Goal: Information Seeking & Learning: Check status

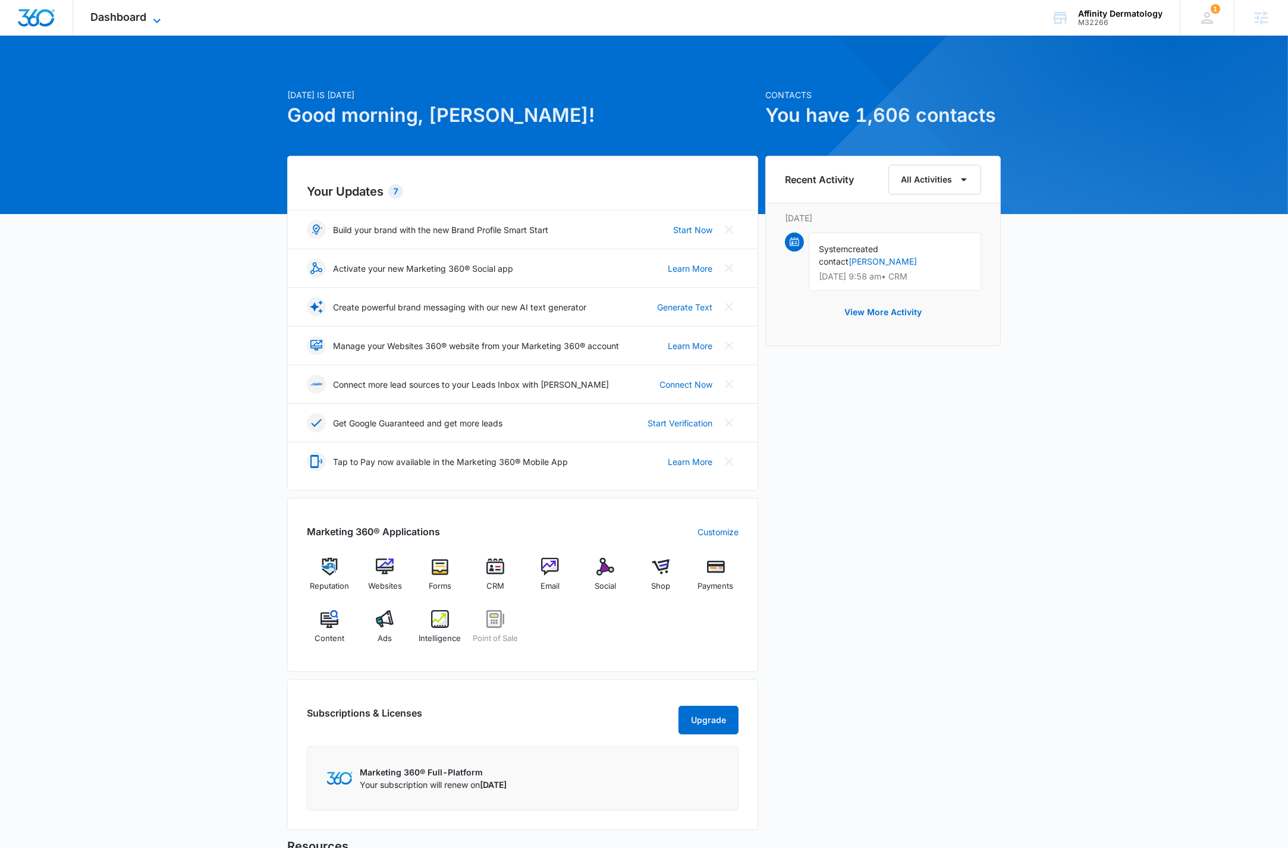
click at [125, 11] on span "Dashboard" at bounding box center [119, 17] width 56 height 12
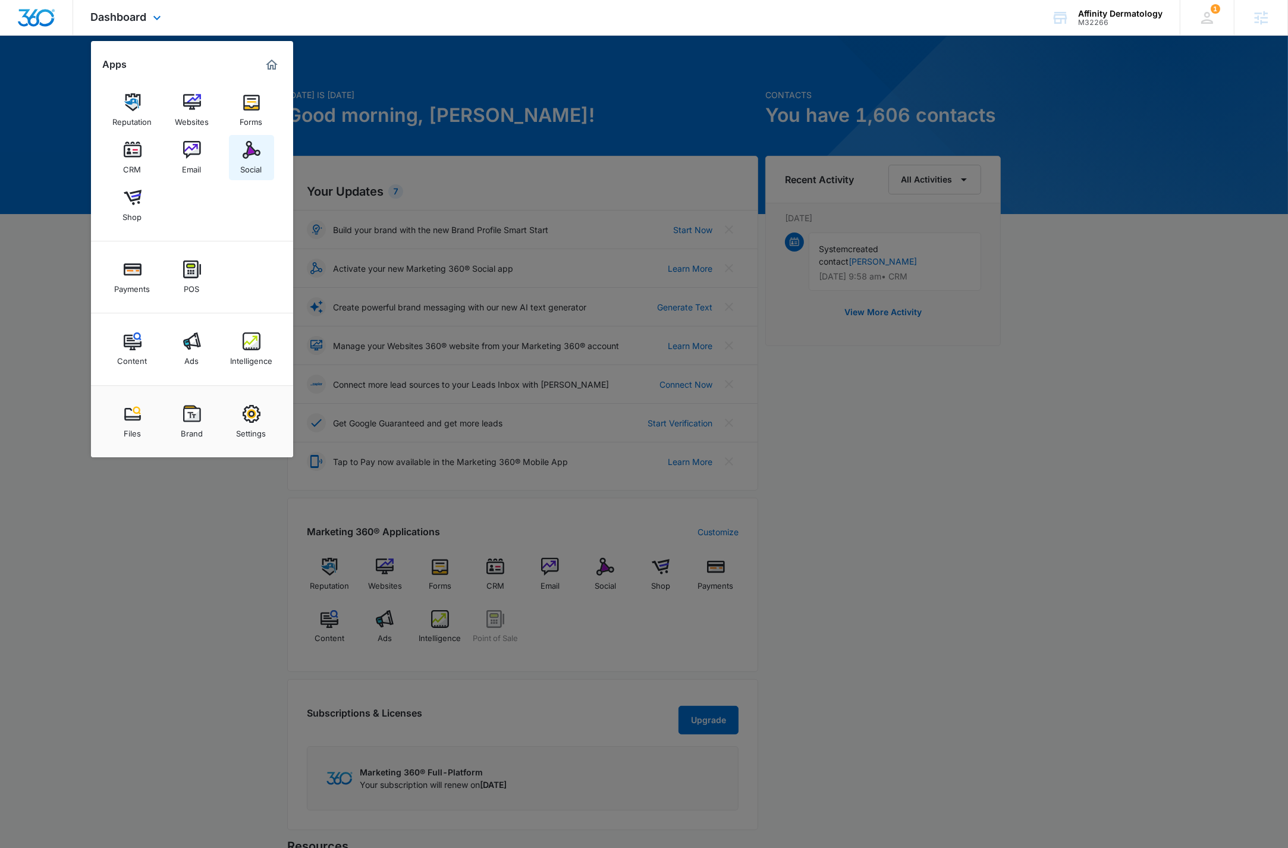
click at [249, 142] on img at bounding box center [252, 150] width 18 height 18
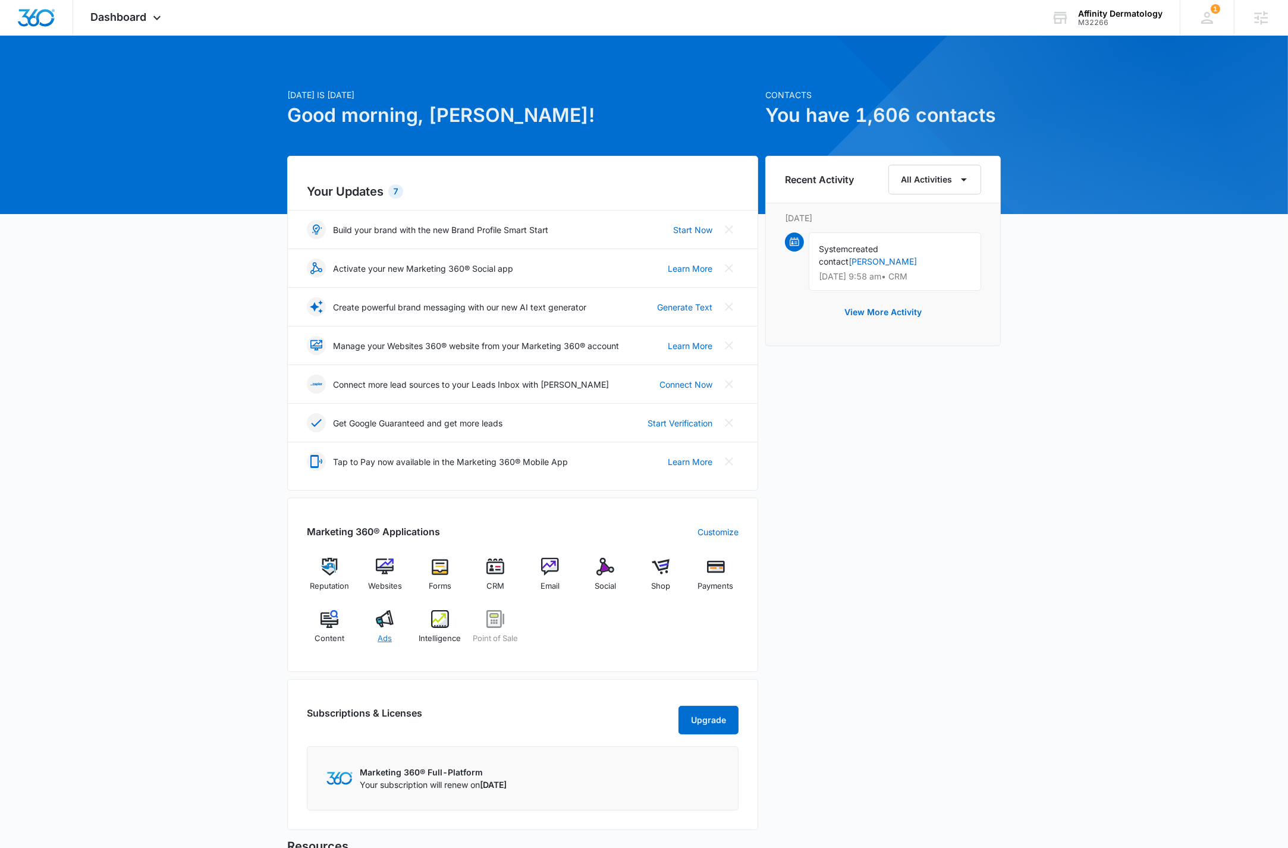
click at [379, 633] on span "Ads" at bounding box center [385, 639] width 14 height 12
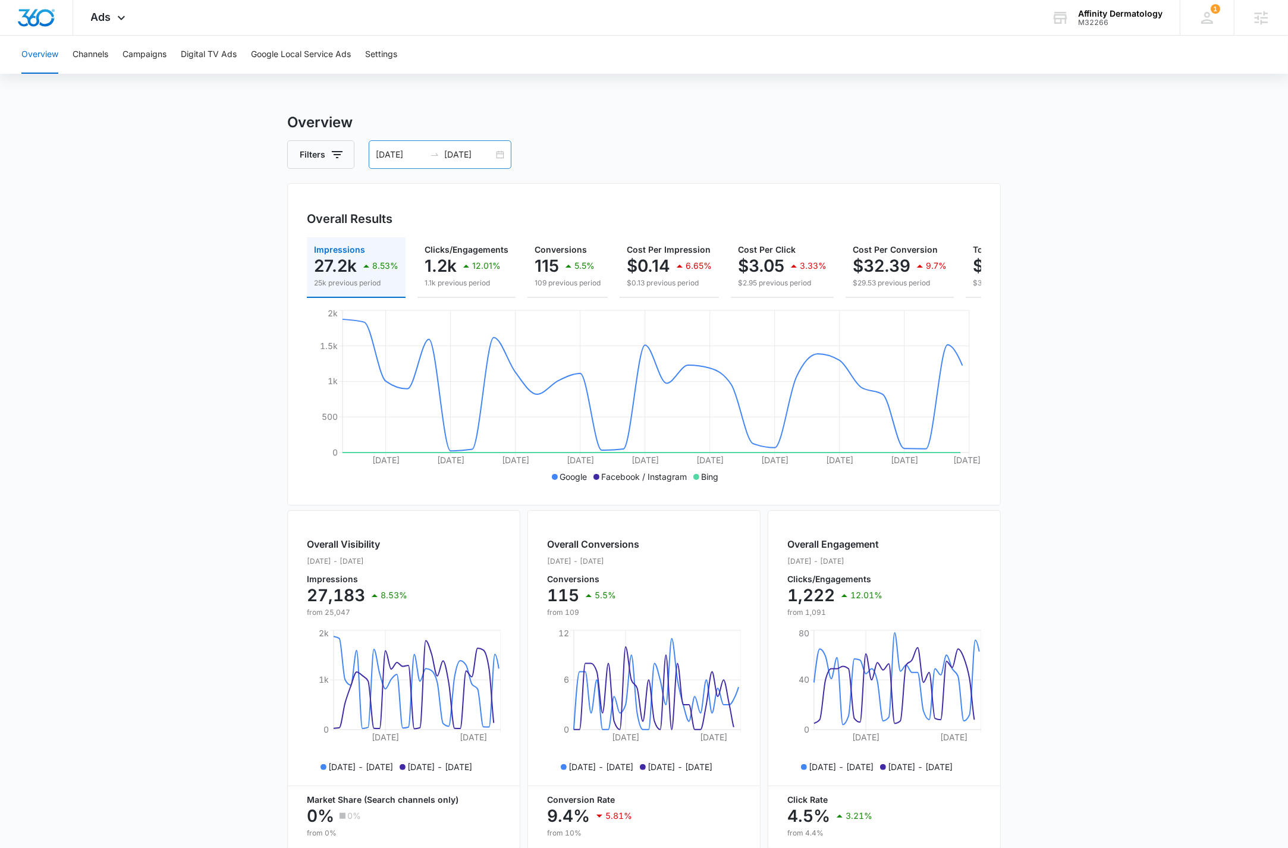
click at [480, 150] on input "09/30/2025" at bounding box center [468, 154] width 49 height 13
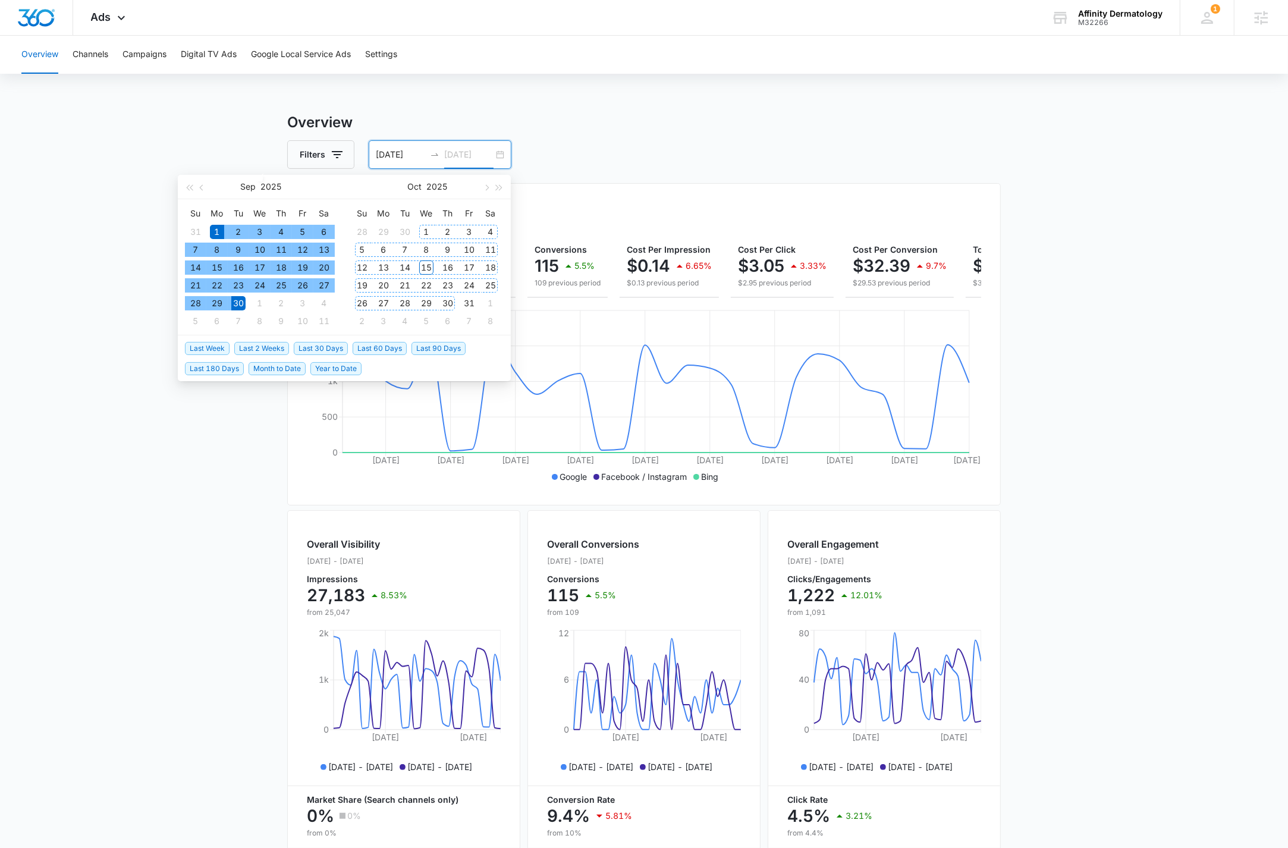
type input "09/30/2025"
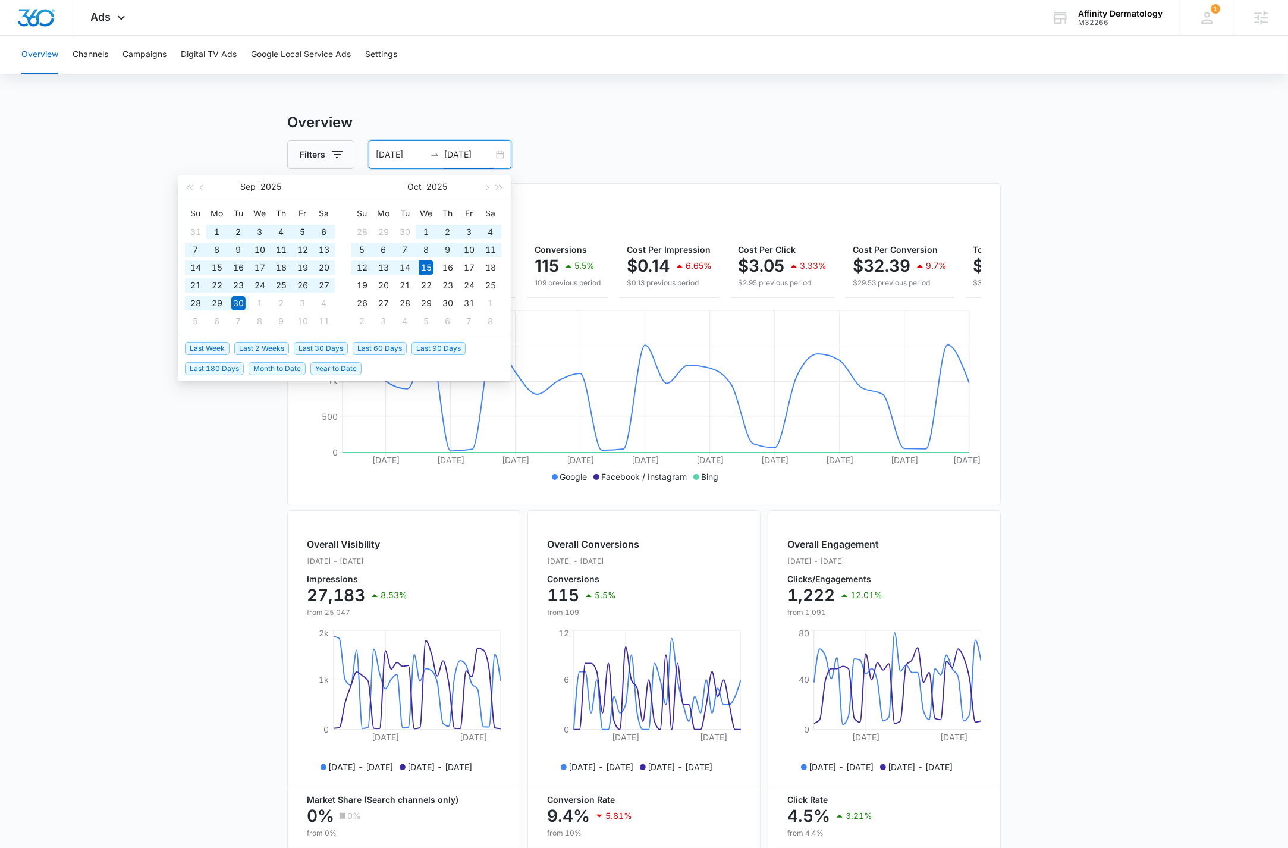
click at [422, 349] on span "Last 90 Days" at bounding box center [439, 348] width 54 height 13
type input "07/17/2025"
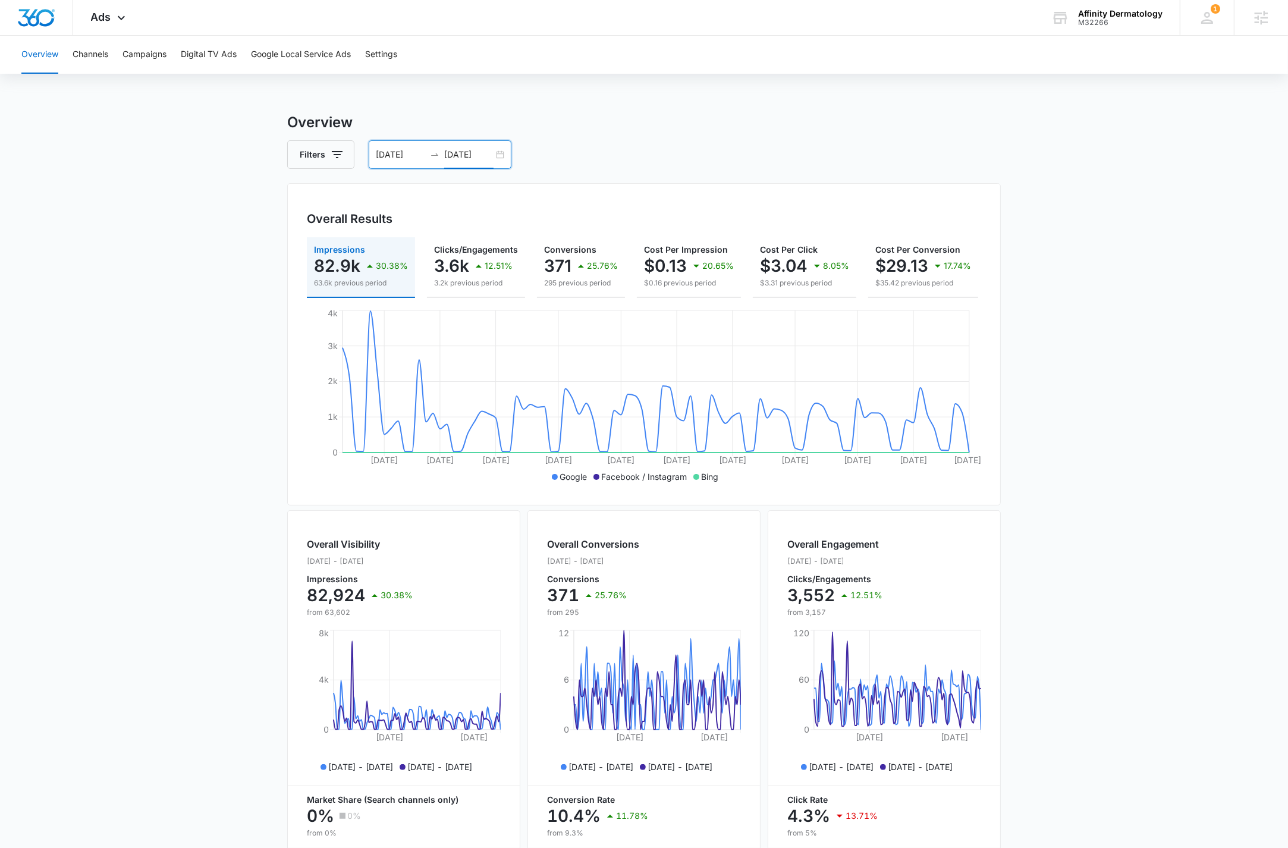
click at [460, 156] on input "10/15/2025" at bounding box center [468, 154] width 49 height 13
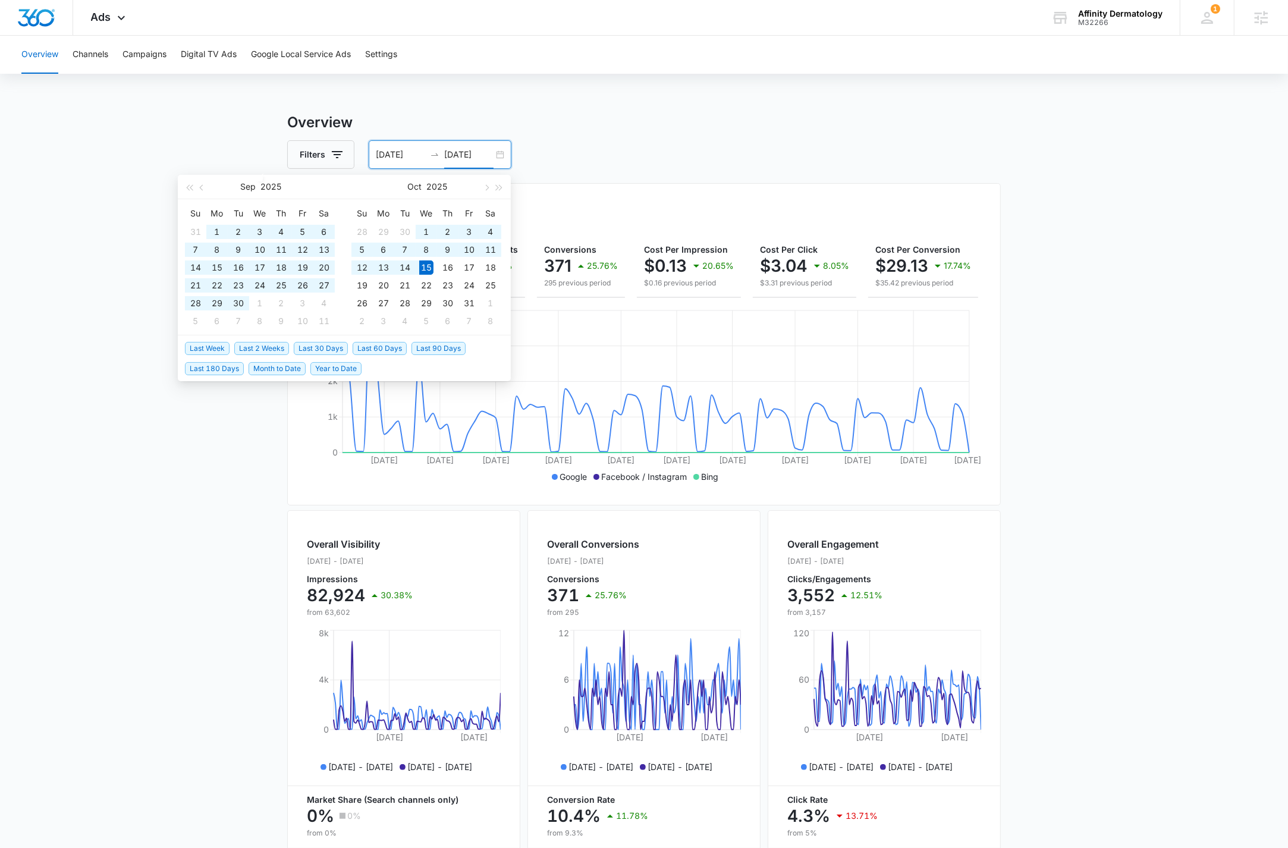
type input "10/15/2025"
click at [448, 347] on span "Last 90 Days" at bounding box center [439, 348] width 54 height 13
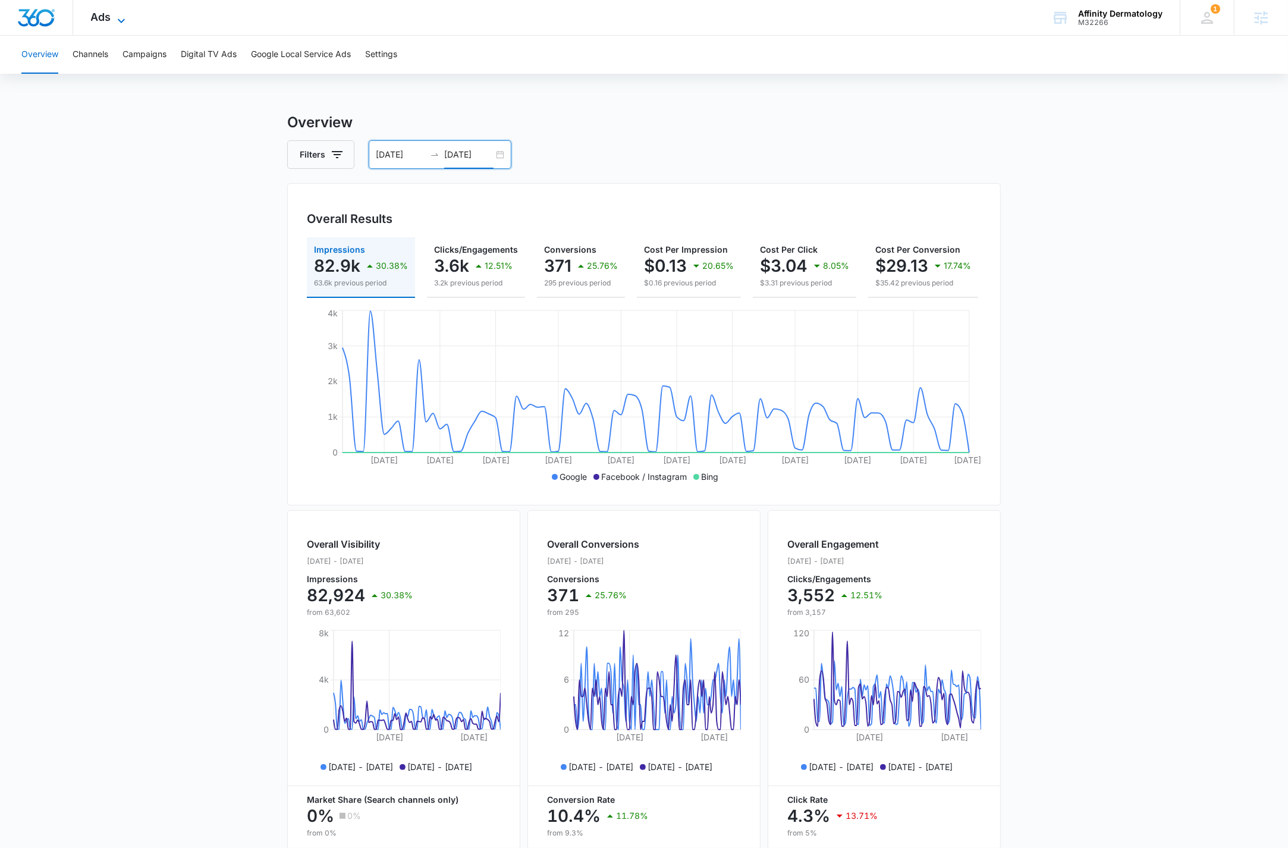
click at [118, 10] on div "Ads Apps Reputation Websites Forms CRM Email Social Shop Payments POS Content A…" at bounding box center [109, 17] width 73 height 35
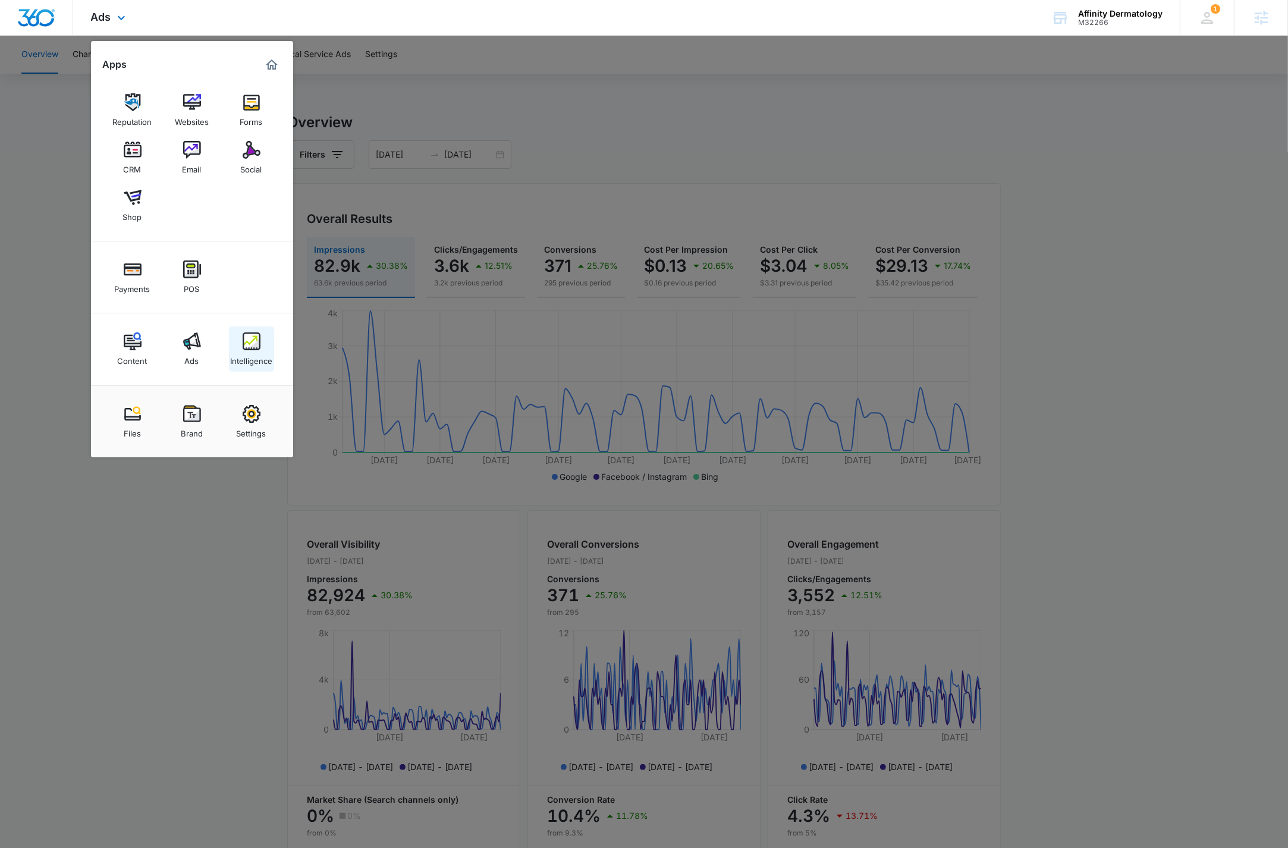
click at [262, 357] on div "Intelligence" at bounding box center [251, 357] width 42 height 15
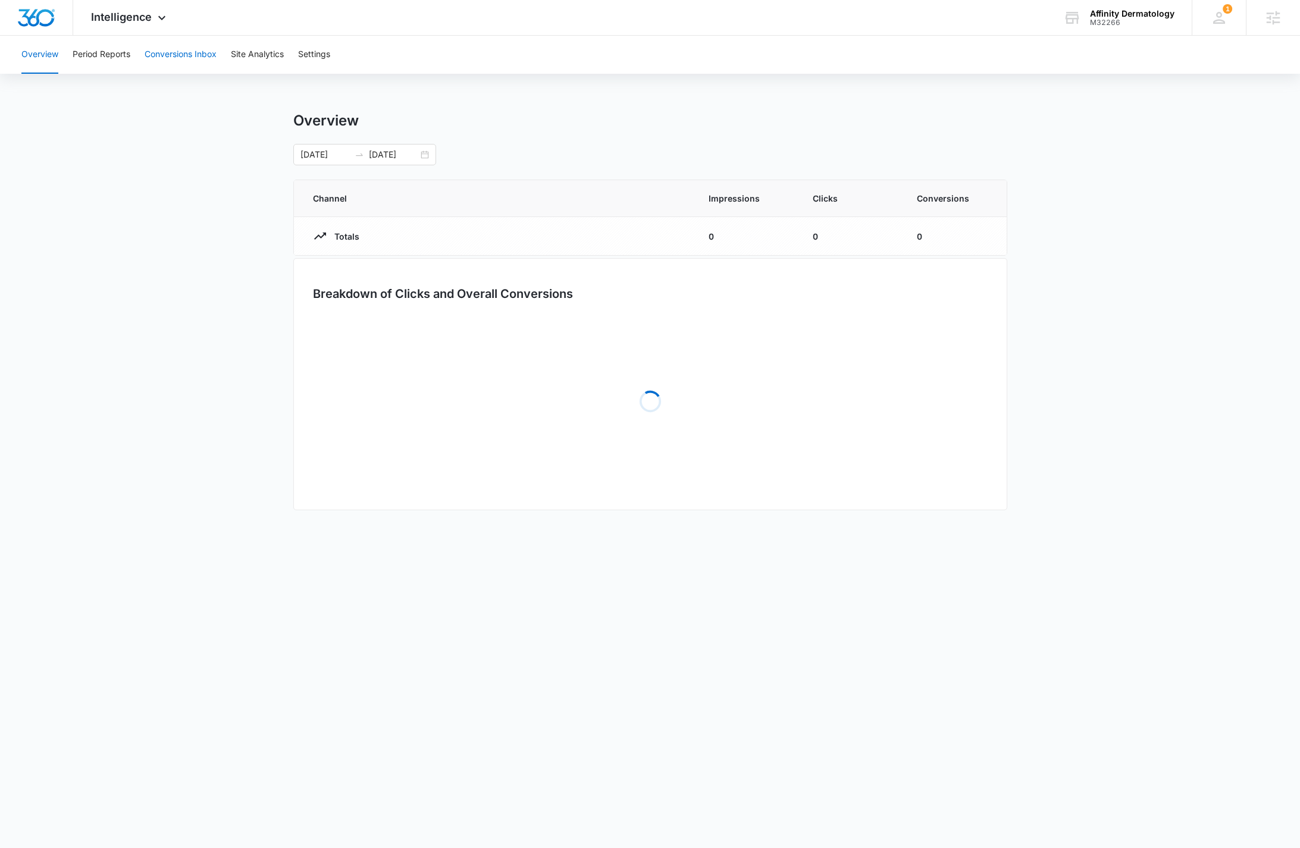
click at [169, 54] on button "Conversions Inbox" at bounding box center [181, 55] width 72 height 38
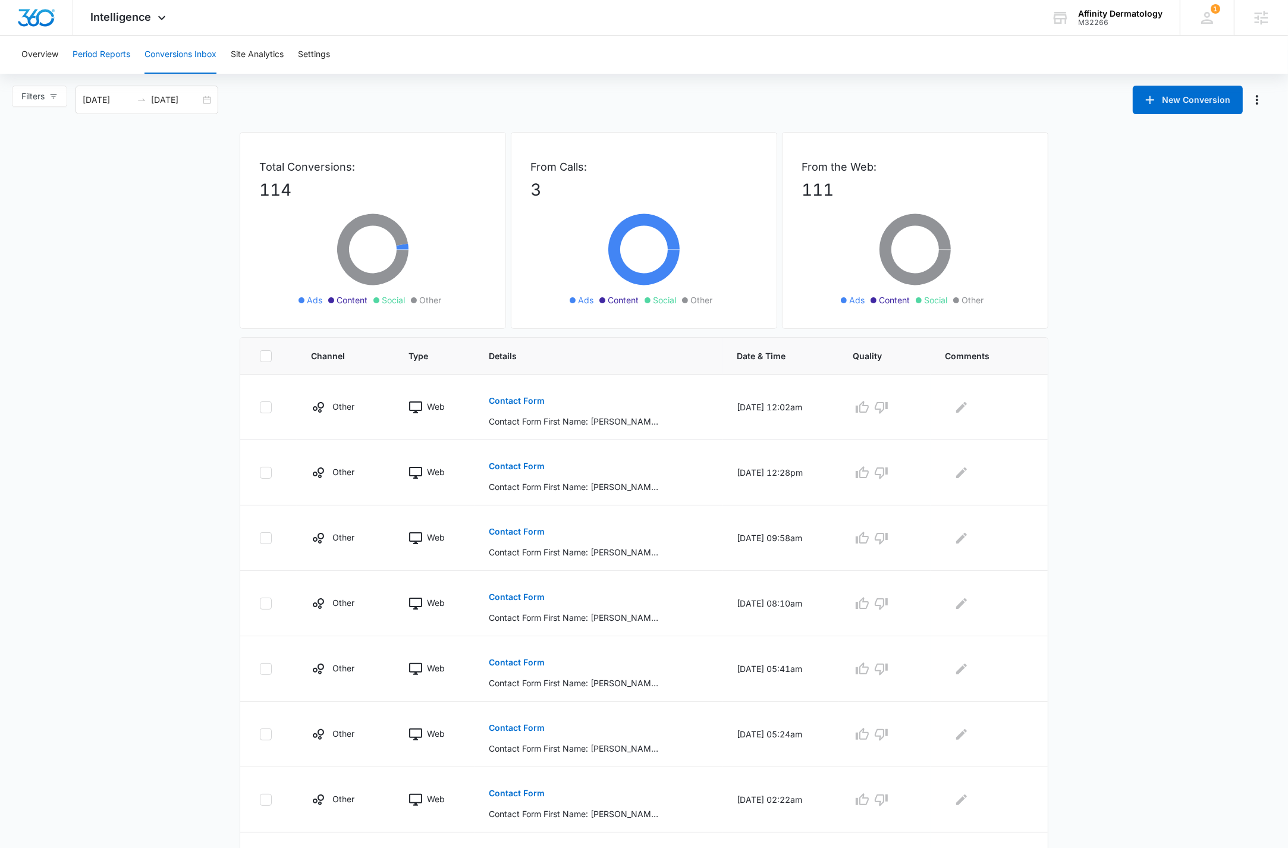
click at [115, 46] on button "Period Reports" at bounding box center [102, 55] width 58 height 38
